Goal: Task Accomplishment & Management: Complete application form

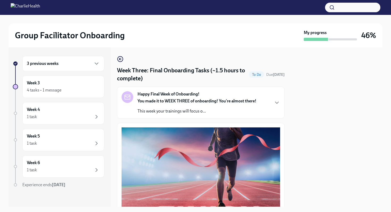
click at [91, 64] on div "3 previous weeks" at bounding box center [63, 63] width 73 height 6
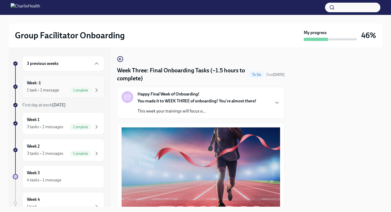
click at [81, 86] on div "Week -1 1 task • 1 message Complete" at bounding box center [63, 86] width 73 height 13
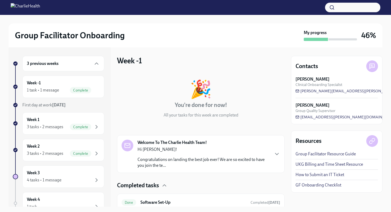
scroll to position [22, 0]
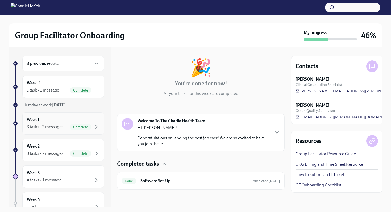
click at [73, 121] on div "Week 1 3 tasks • 2 messages Complete" at bounding box center [63, 123] width 73 height 13
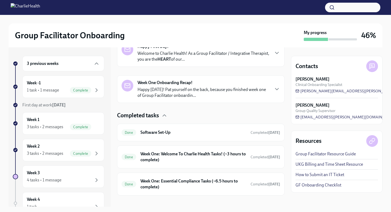
scroll to position [102, 0]
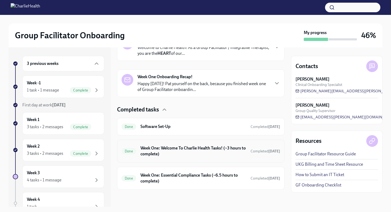
click at [155, 153] on h6 "Week One: Welcome To Charlie Health Tasks! (~3 hours to complete)" at bounding box center [193, 151] width 106 height 12
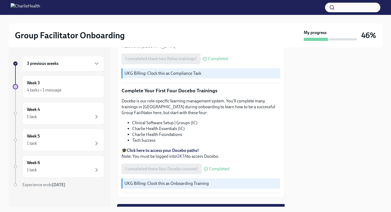
scroll to position [677, 0]
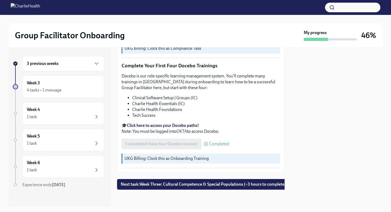
click at [54, 64] on h6 "3 previous weeks" at bounding box center [43, 64] width 32 height 6
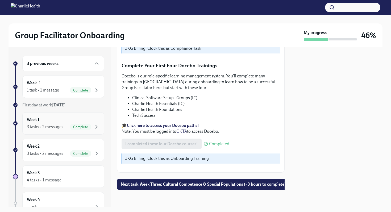
click at [48, 118] on div "Week 1 3 tasks • 2 messages Complete" at bounding box center [63, 123] width 73 height 13
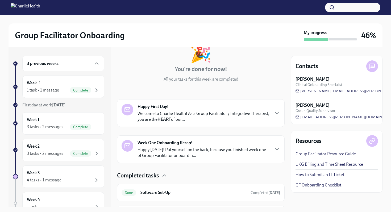
scroll to position [102, 0]
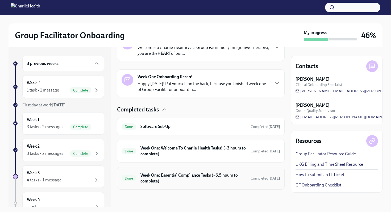
click at [137, 173] on div "Done Week One: Essential Compliance Tasks (~6.5 hours to complete) Completed [D…" at bounding box center [201, 178] width 158 height 14
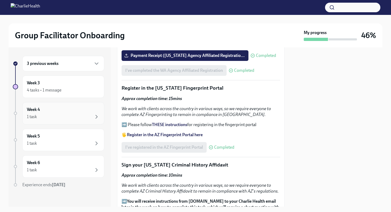
scroll to position [577, 0]
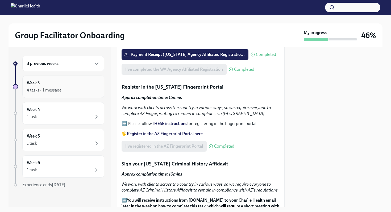
click at [55, 93] on div "Week 3 4 tasks • 1 message" at bounding box center [63, 87] width 82 height 22
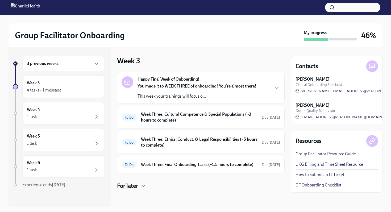
click at [152, 83] on div "Happy Final Week of Onboarding! You made it to WEEK THREE of onboarding! You're…" at bounding box center [196, 87] width 119 height 23
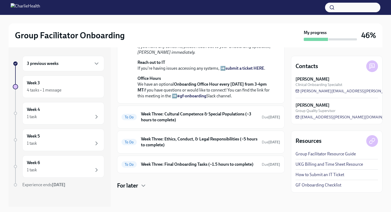
scroll to position [201, 0]
click at [175, 117] on h6 "Week Three: Cultural Competence & Special Populations (~3 hours to complete)" at bounding box center [199, 117] width 116 height 12
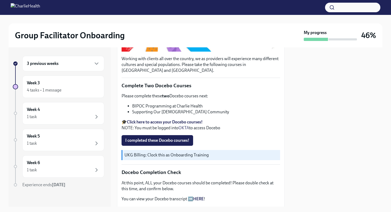
scroll to position [142, 0]
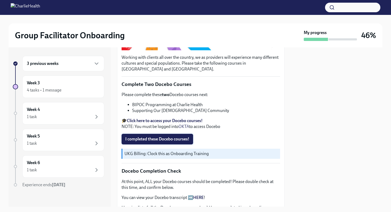
click at [172, 140] on span "I completed these Docebo courses!" at bounding box center [157, 138] width 64 height 5
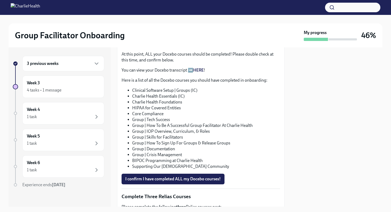
scroll to position [266, 0]
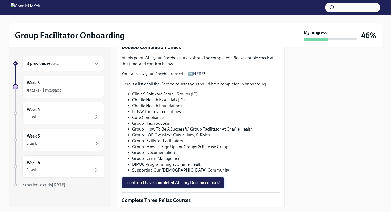
click at [152, 183] on span "I confirm I have completed ALL my Docebo courses!" at bounding box center [172, 182] width 95 height 5
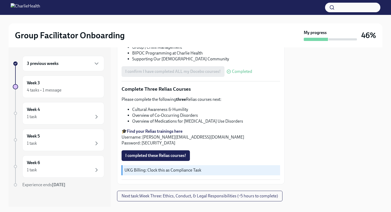
scroll to position [389, 0]
